Goal: Information Seeking & Learning: Learn about a topic

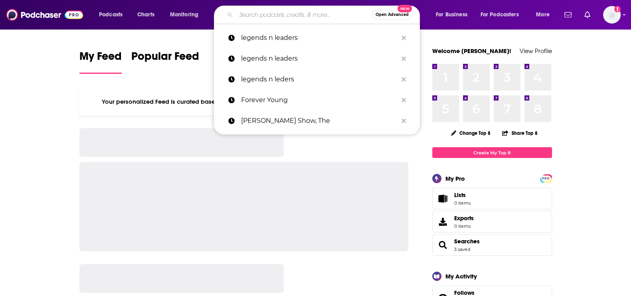
click at [278, 17] on input "Search podcasts, credits, & more..." at bounding box center [304, 14] width 136 height 13
paste input "Metabolic Freedom With [PERSON_NAME]"
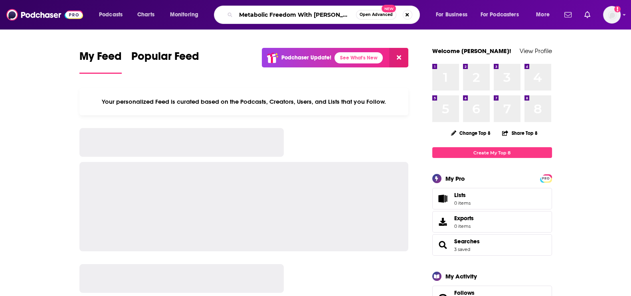
type input "Metabolic Freedom With [PERSON_NAME]"
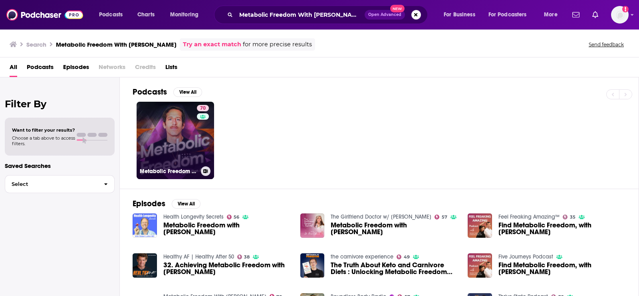
click at [166, 149] on link "70 Metabolic Freedom With [PERSON_NAME]" at bounding box center [175, 140] width 77 height 77
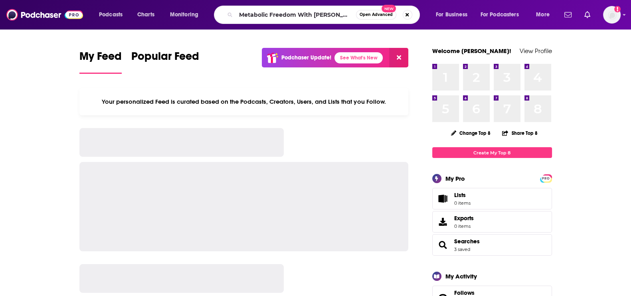
type input "Metabolic Freedom With [PERSON_NAME]"
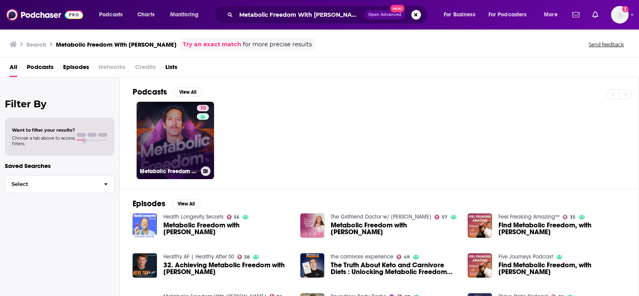
click at [190, 118] on link "70 Metabolic Freedom With [PERSON_NAME]" at bounding box center [175, 140] width 77 height 77
